Goal: Information Seeking & Learning: Learn about a topic

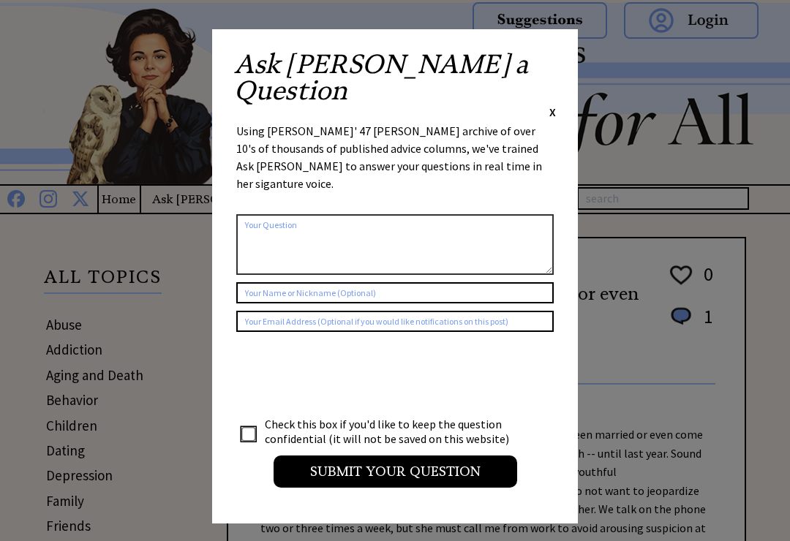
click at [562, 54] on div "Ask Ann a Question X Using Ann Landers' 47 vear archive of over 10's of thousan…" at bounding box center [395, 276] width 366 height 494
click at [550, 72] on div "Ask Ann a Question X" at bounding box center [395, 85] width 322 height 69
click at [554, 105] on span "X" at bounding box center [552, 112] width 7 height 15
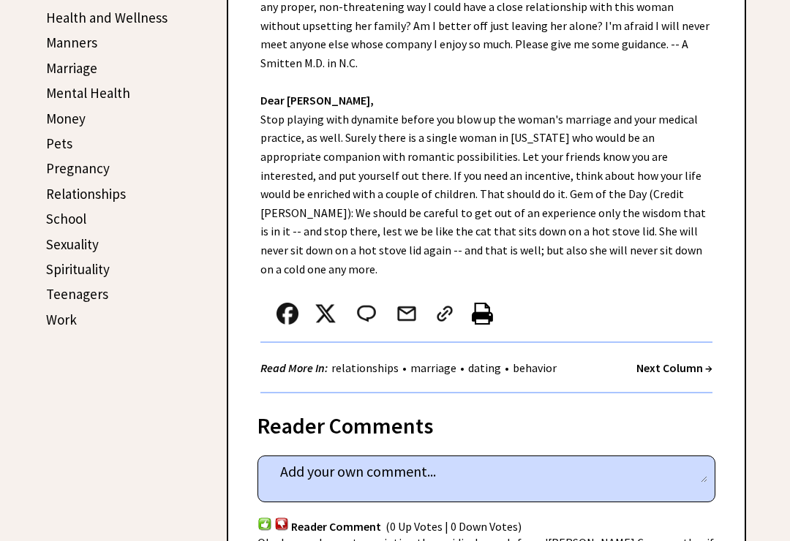
scroll to position [525, 0]
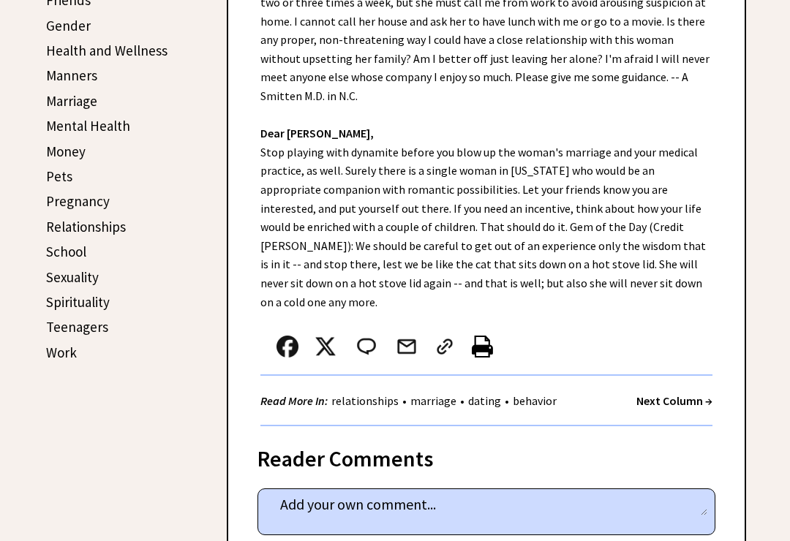
click at [681, 394] on strong "Next Column →" at bounding box center [674, 401] width 76 height 15
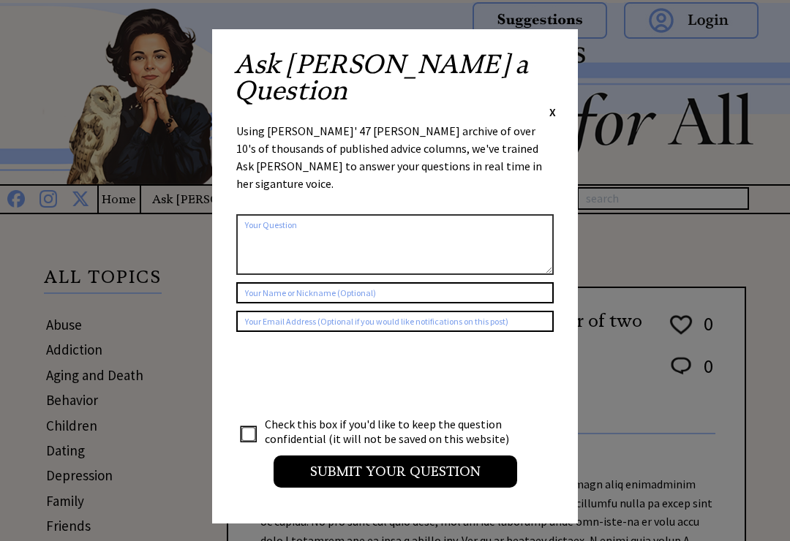
click at [562, 55] on div "Ask [PERSON_NAME] a Question X Using [PERSON_NAME]' 47 [PERSON_NAME] archive of…" at bounding box center [395, 276] width 366 height 494
click at [560, 56] on div "Ask Ann a Question X Using Ann Landers' 47 vear archive of over 10's of thousan…" at bounding box center [395, 276] width 366 height 494
click at [554, 105] on span "X" at bounding box center [552, 112] width 7 height 15
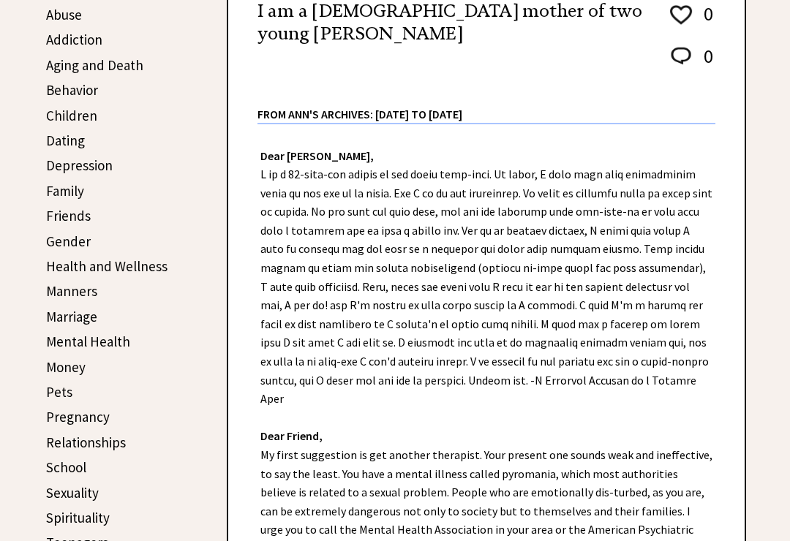
scroll to position [317, 0]
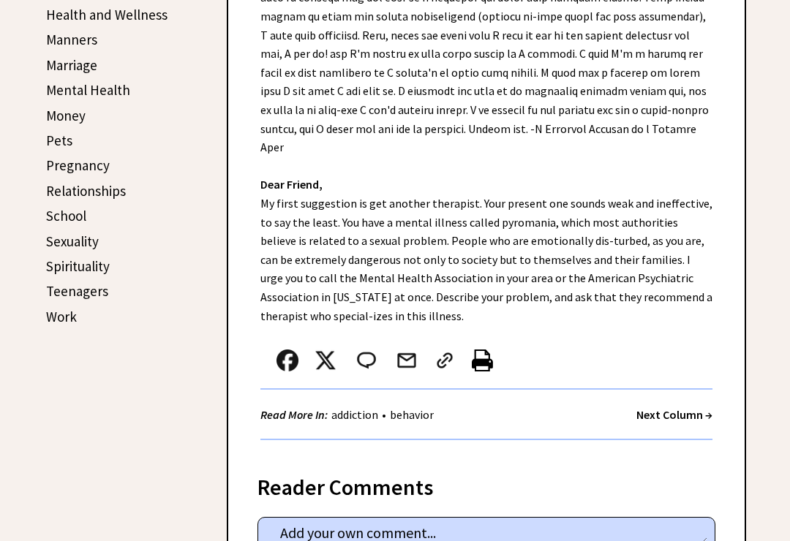
click at [677, 188] on div "Dear Ann Landers, Dear Friend, My first suggestion is get another therapist. Yo…" at bounding box center [486, 164] width 516 height 583
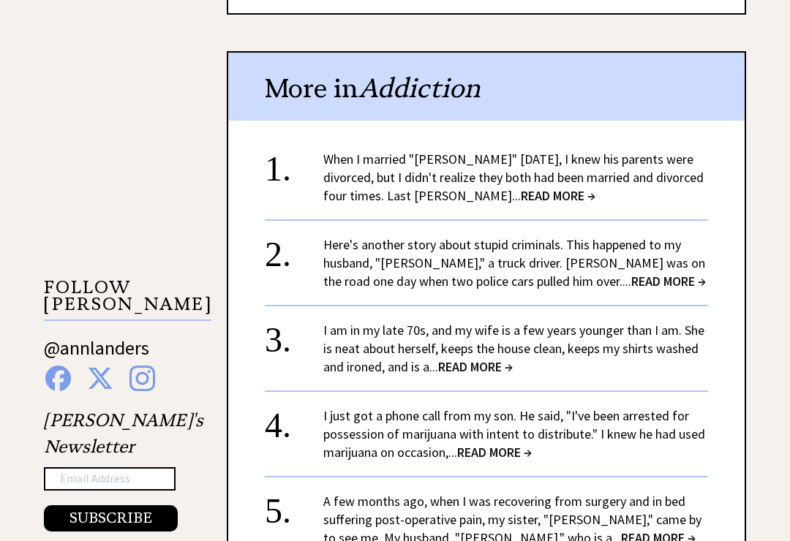
scroll to position [1156, 0]
click at [537, 187] on span "READ MORE →" at bounding box center [558, 195] width 75 height 17
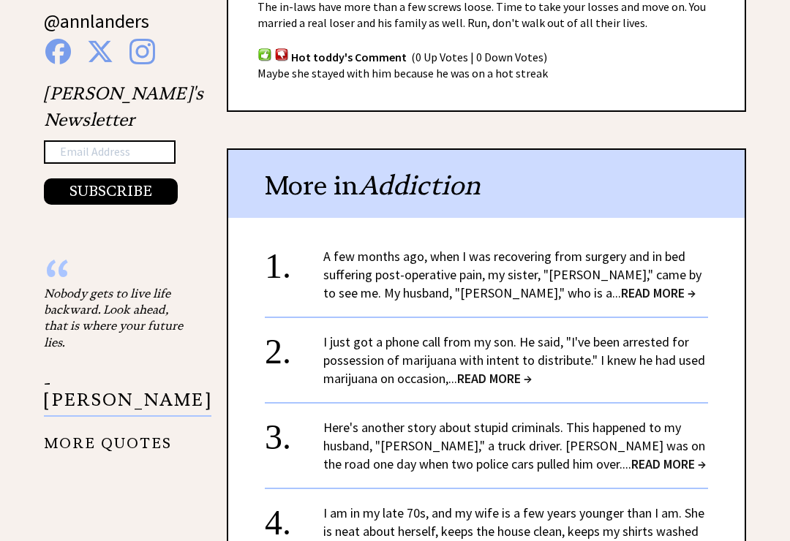
scroll to position [1513, 0]
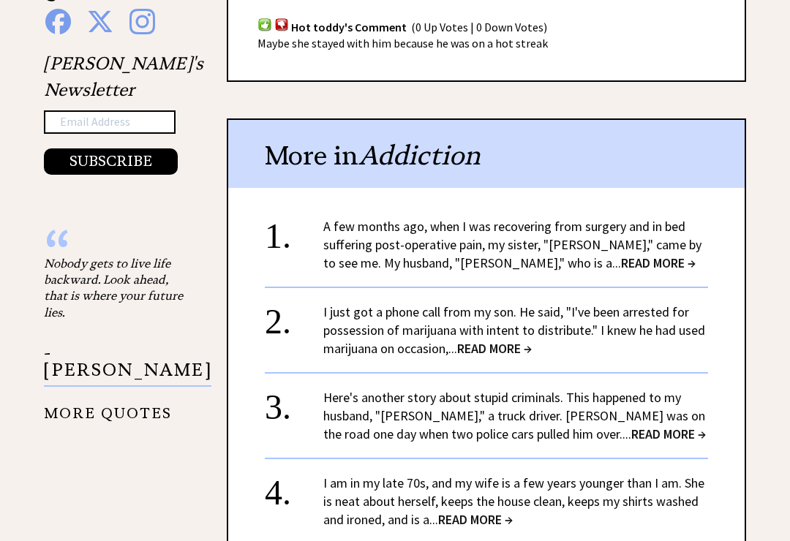
click at [621, 255] on span "READ MORE →" at bounding box center [658, 263] width 75 height 17
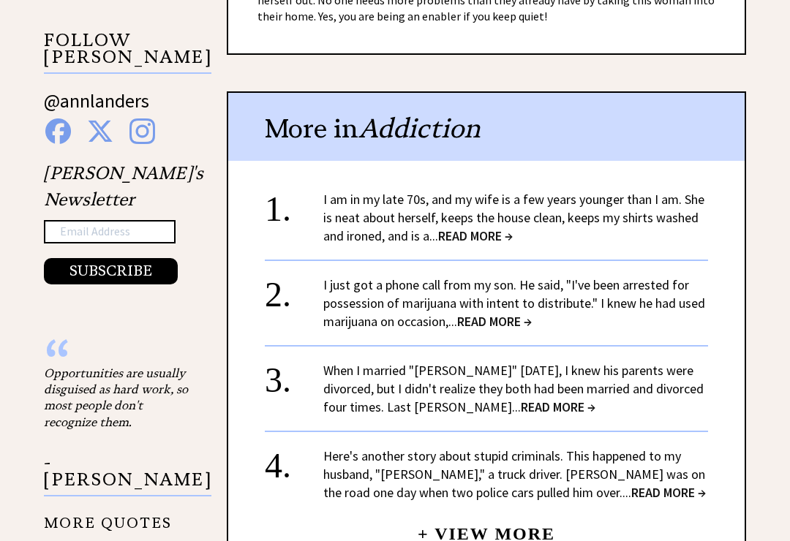
scroll to position [1294, 0]
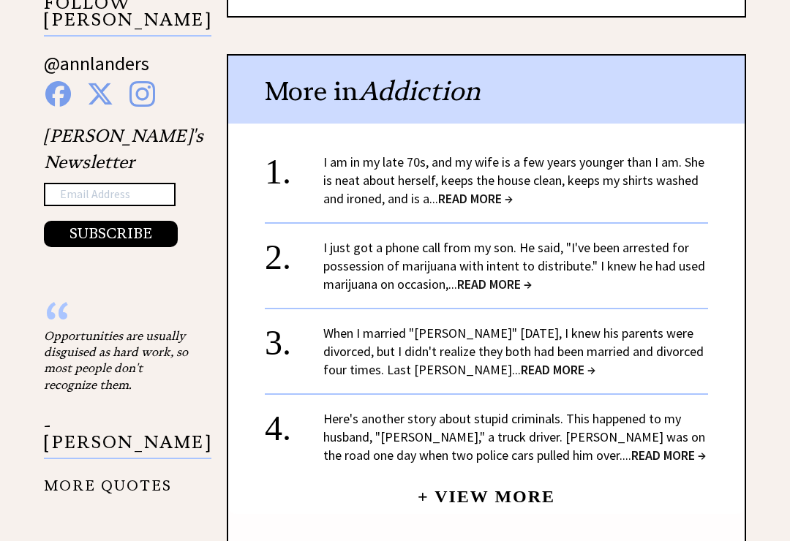
click at [483, 195] on span "READ MORE →" at bounding box center [475, 199] width 75 height 17
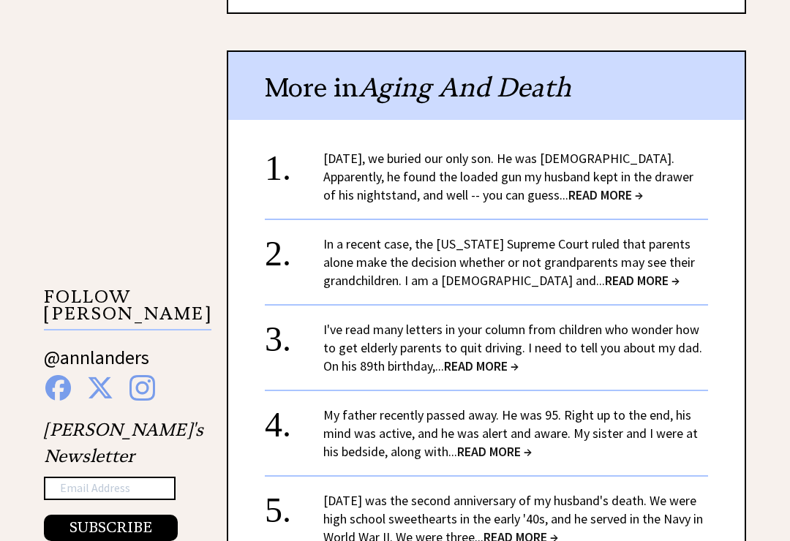
scroll to position [1288, 0]
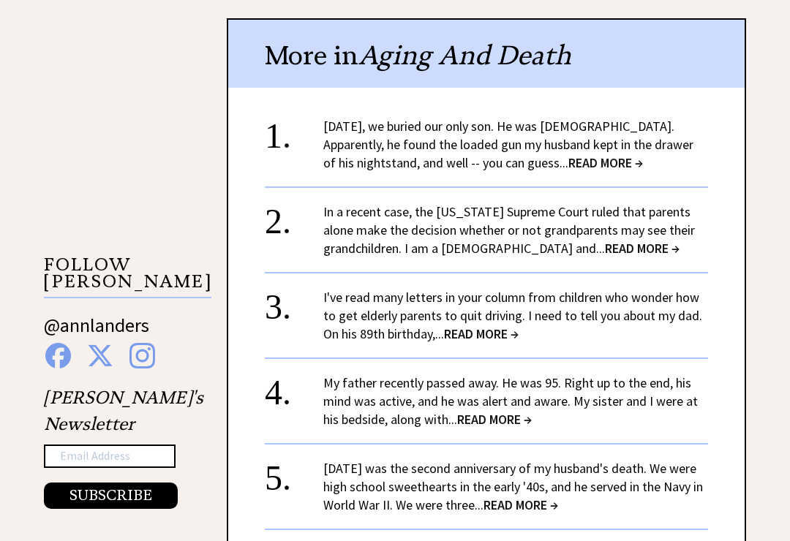
click at [590, 158] on span "READ MORE →" at bounding box center [605, 163] width 75 height 17
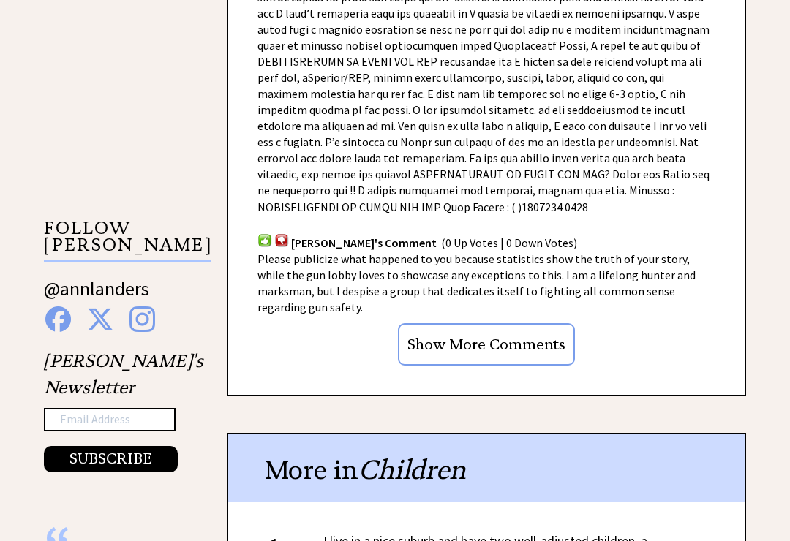
scroll to position [1354, 0]
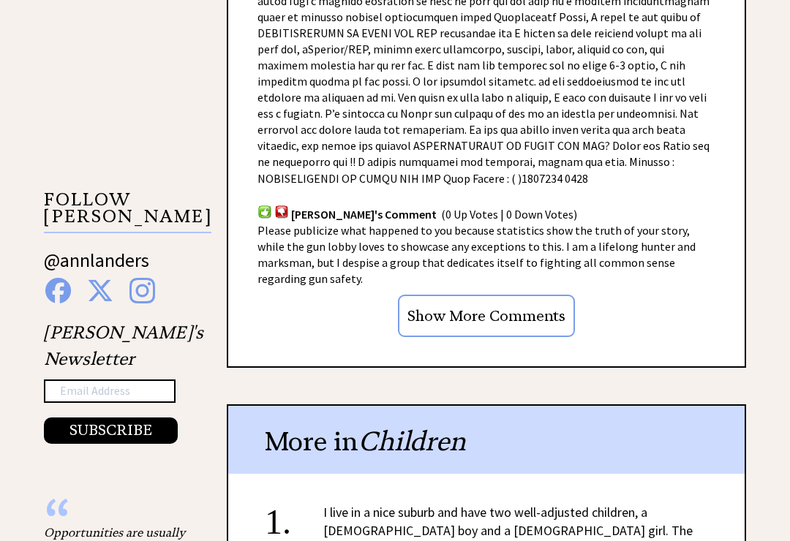
click at [530, 295] on input "Show More Comments" at bounding box center [486, 316] width 177 height 42
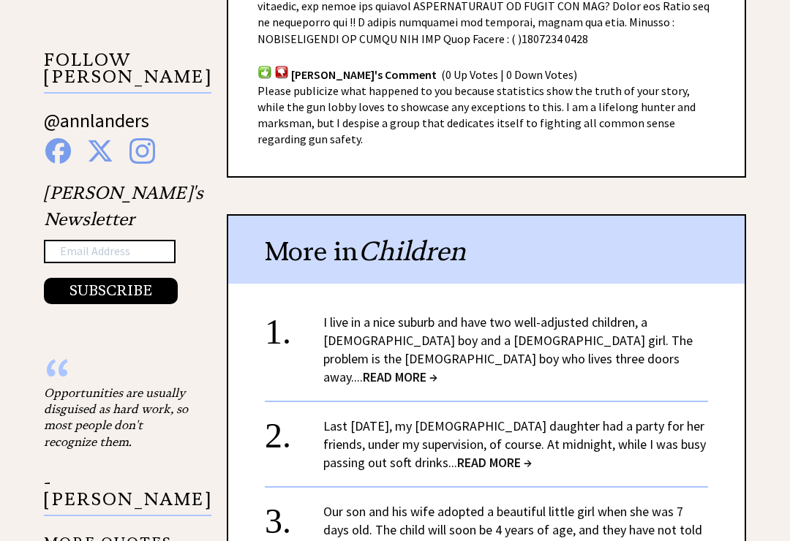
scroll to position [1520, 0]
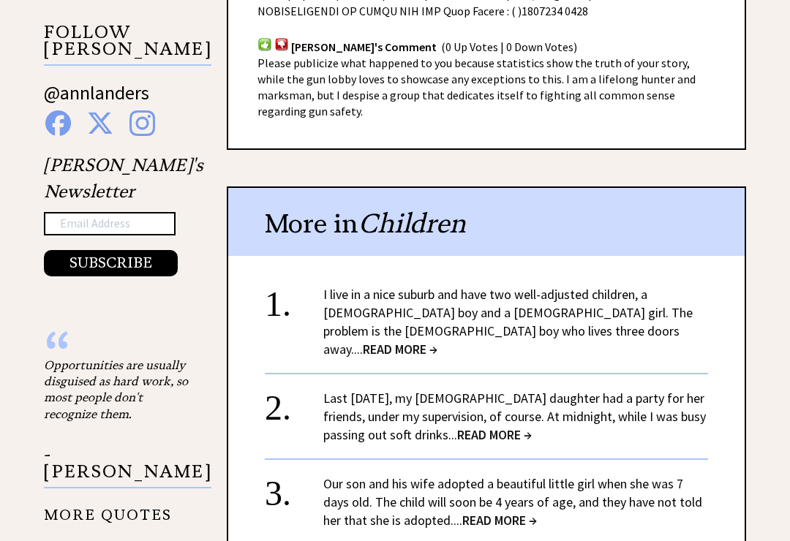
click at [437, 342] on span "READ MORE →" at bounding box center [400, 350] width 75 height 17
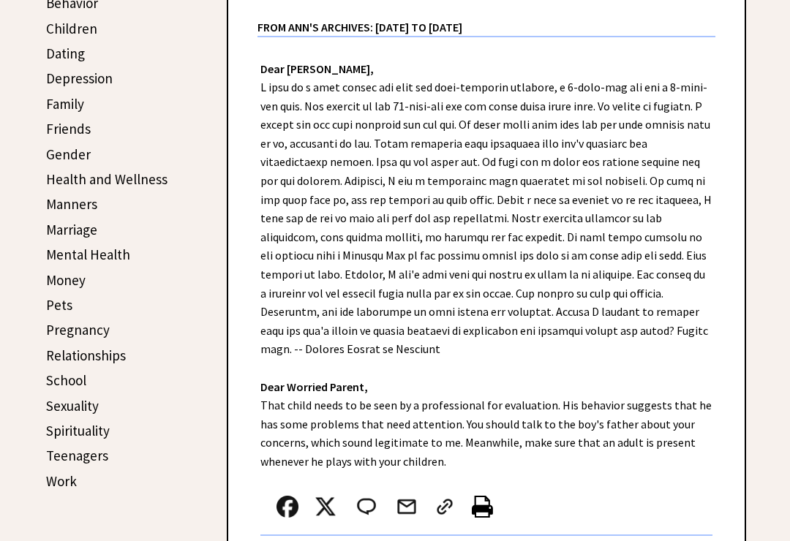
scroll to position [429, 0]
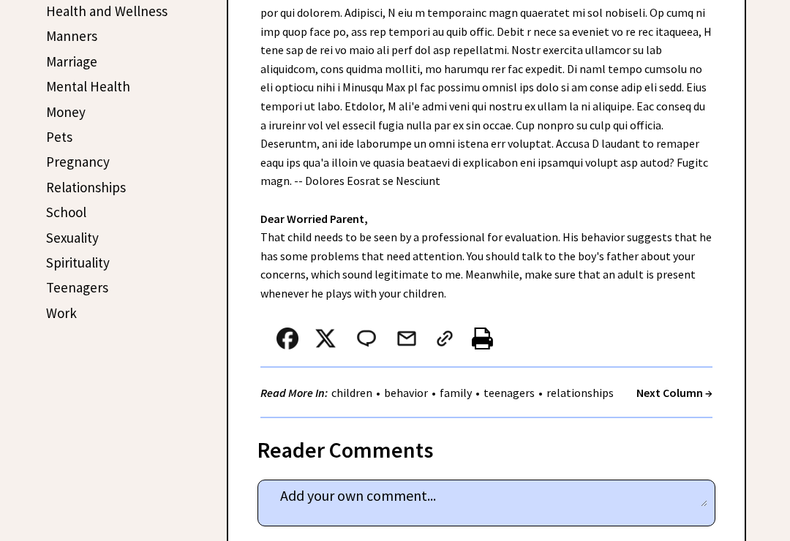
click at [617, 304] on div "Dear Ann Landers, Dear Worried Parent, That child needs to be seen by a profess…" at bounding box center [486, 144] width 516 height 549
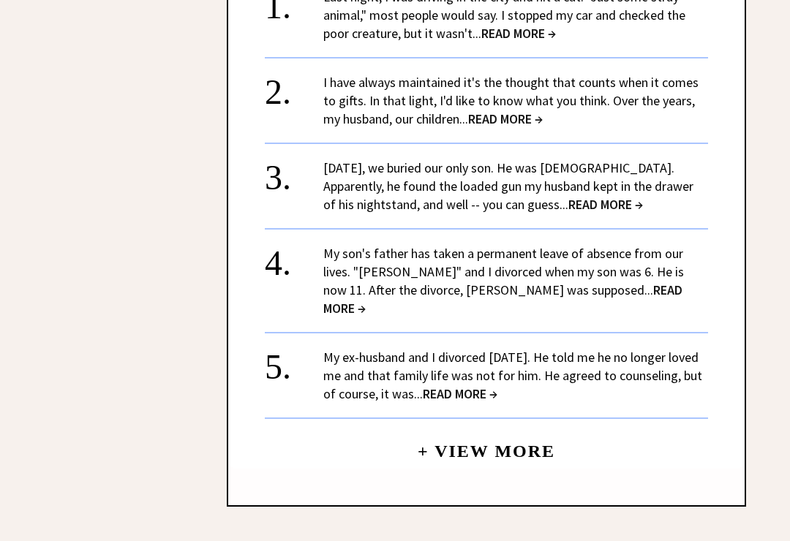
scroll to position [2468, 0]
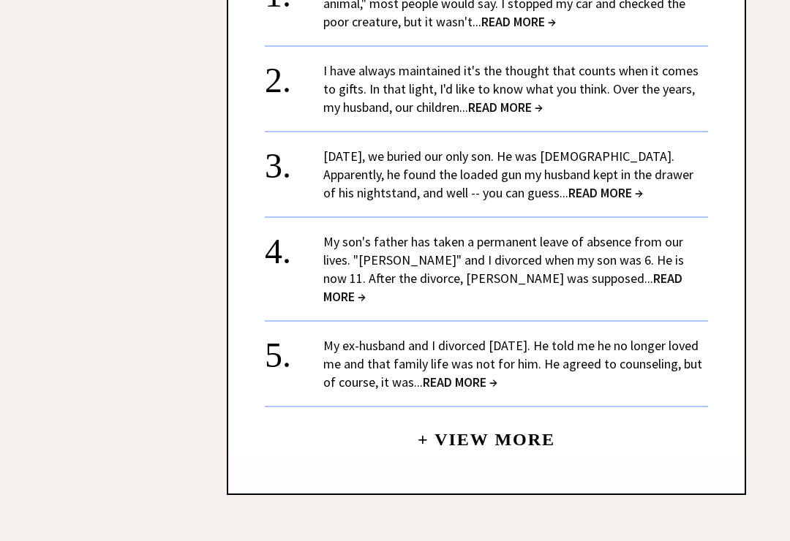
click at [741, 186] on div "1. Last night, I was driving in the city and hit a cat. "Just some stray animal…" at bounding box center [486, 210] width 516 height 496
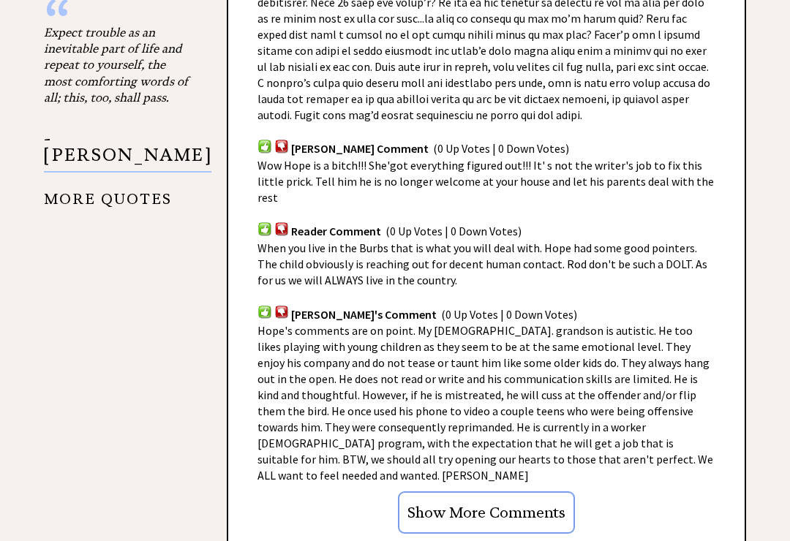
scroll to position [1683, 0]
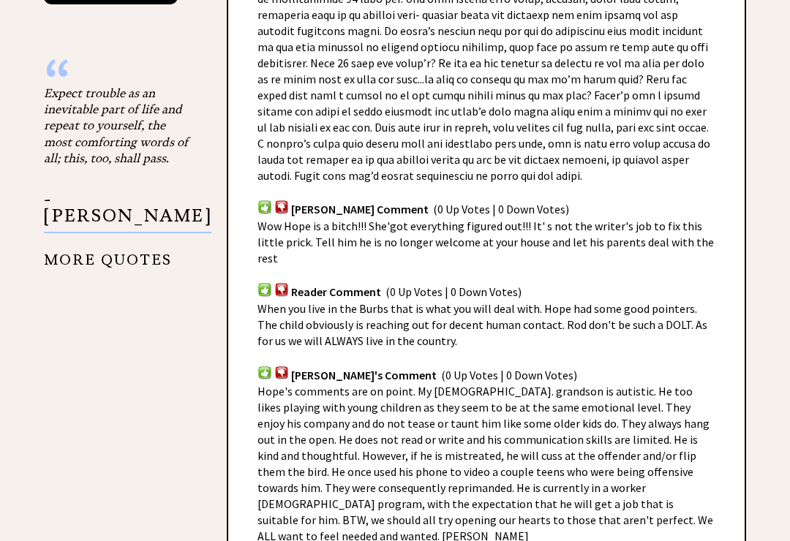
click at [713, 184] on div "Rod Munch's Comment (0 Up Votes | 0 Down Votes)" at bounding box center [486, 201] width 458 height 34
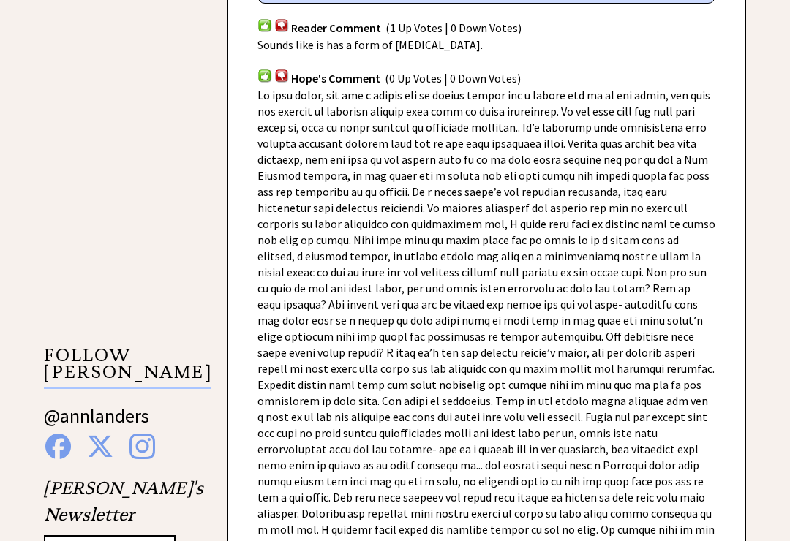
scroll to position [1087, 0]
click at [635, 249] on span at bounding box center [486, 434] width 458 height 690
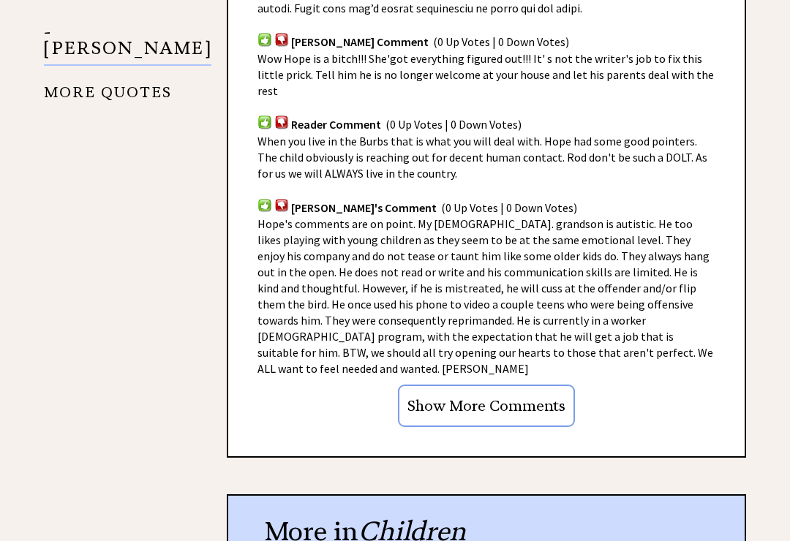
scroll to position [1851, 0]
click at [502, 385] on input "Show More Comments" at bounding box center [486, 406] width 177 height 42
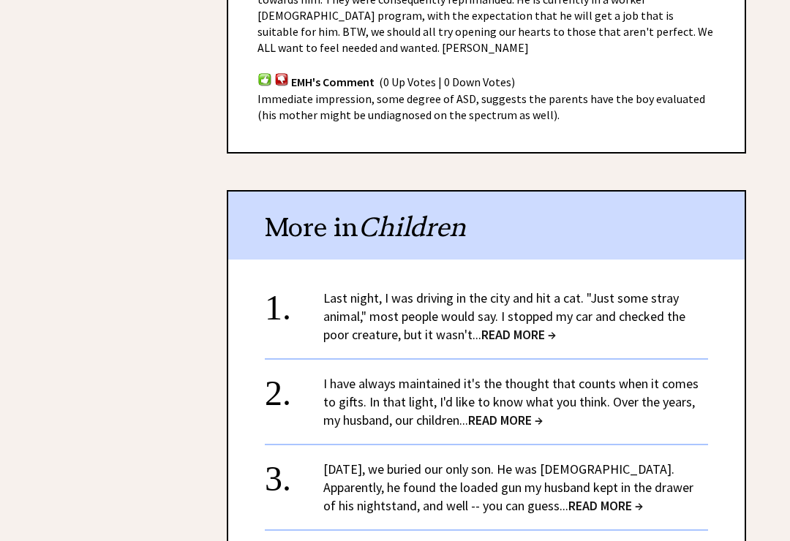
scroll to position [2196, 0]
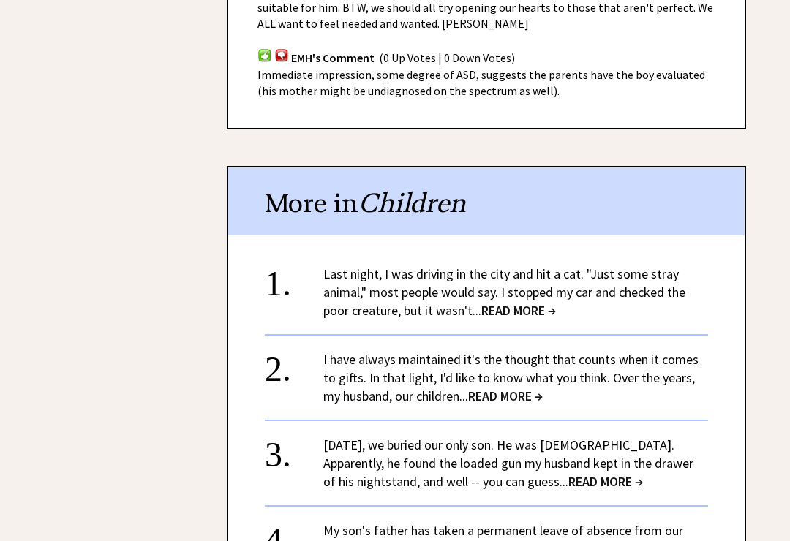
click at [540, 302] on span "READ MORE →" at bounding box center [518, 310] width 75 height 17
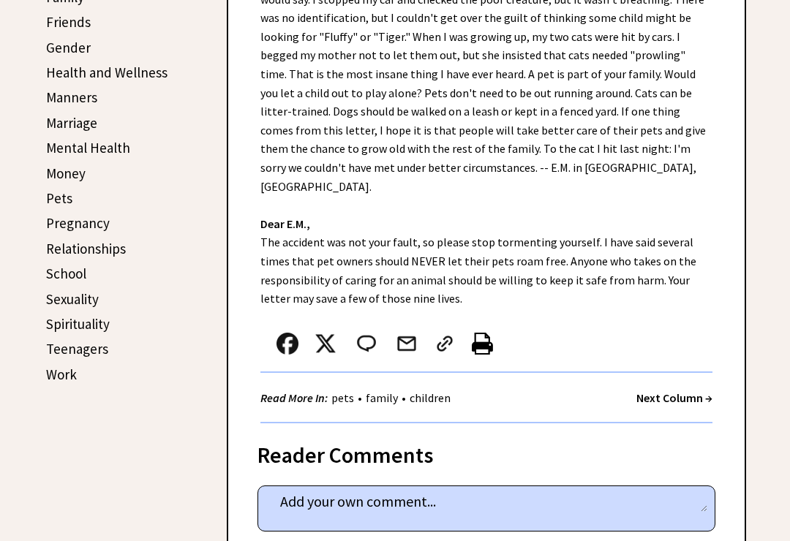
scroll to position [510, 0]
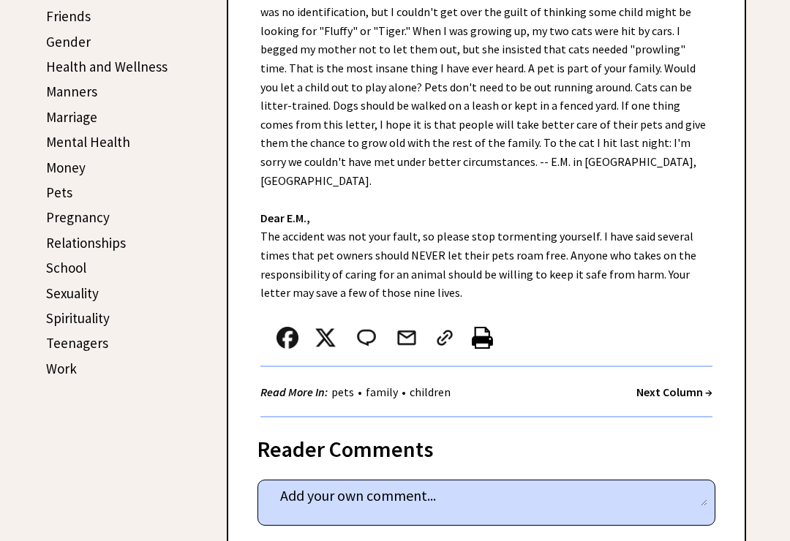
click at [646, 367] on div "Read More In: pets • family • children Next Column →" at bounding box center [486, 392] width 452 height 50
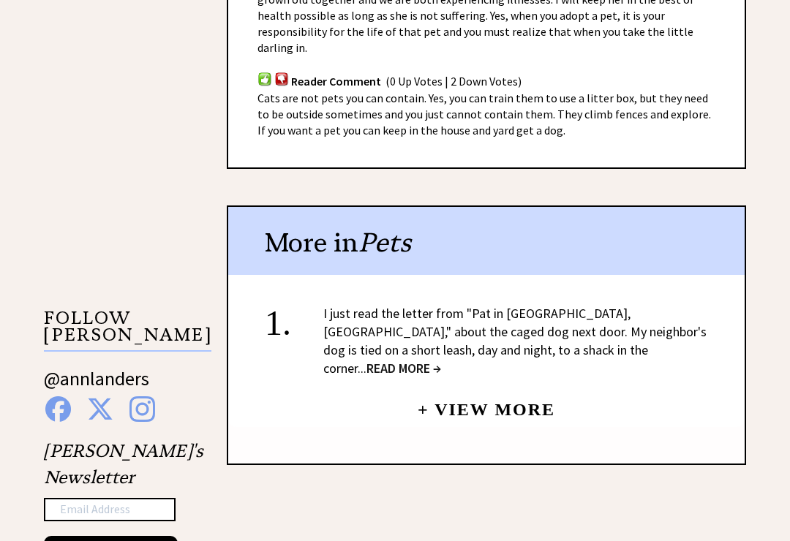
scroll to position [1165, 0]
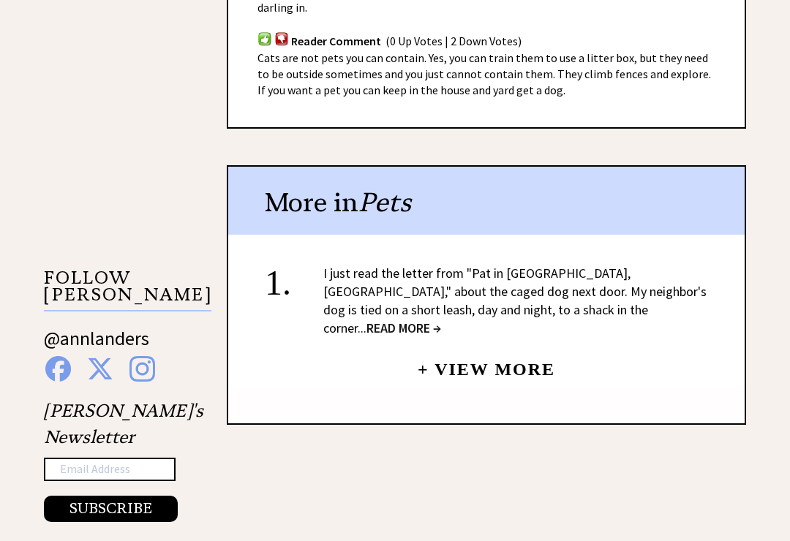
click at [441, 320] on span "READ MORE →" at bounding box center [403, 328] width 75 height 17
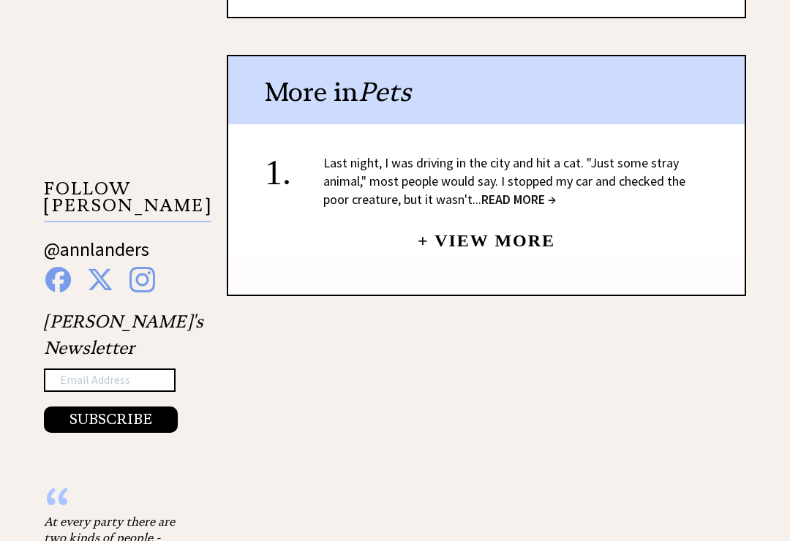
scroll to position [1326, 0]
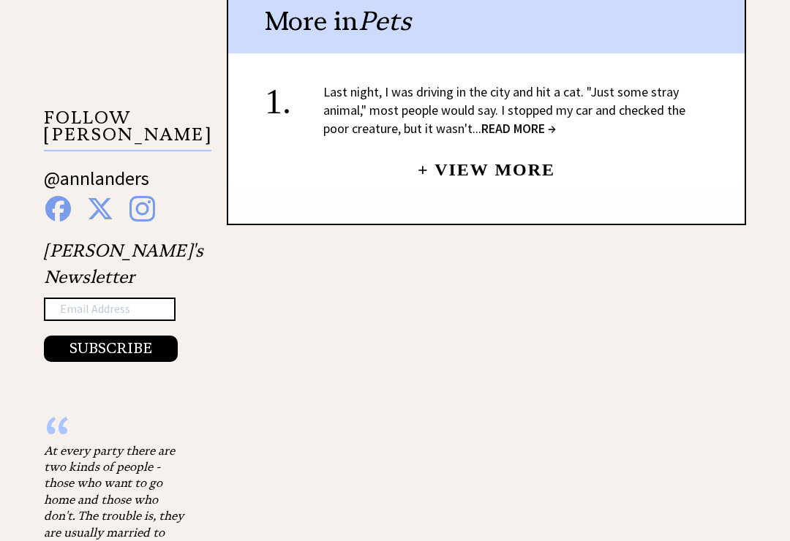
click at [528, 148] on link "+ View More" at bounding box center [486, 163] width 137 height 31
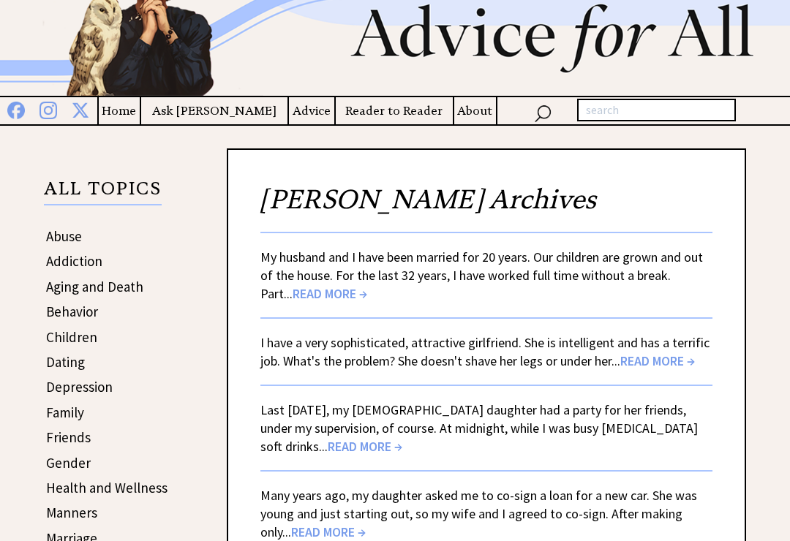
scroll to position [78, 0]
